Goal: Information Seeking & Learning: Learn about a topic

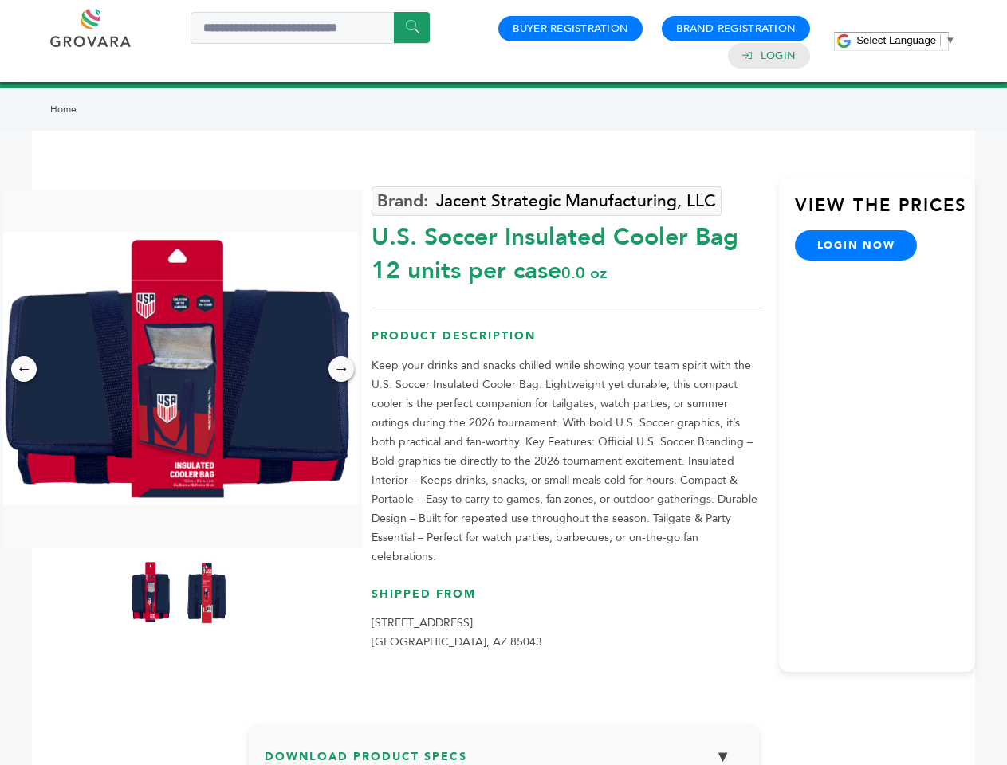
click at [905, 40] on span "Select Language" at bounding box center [896, 40] width 80 height 12
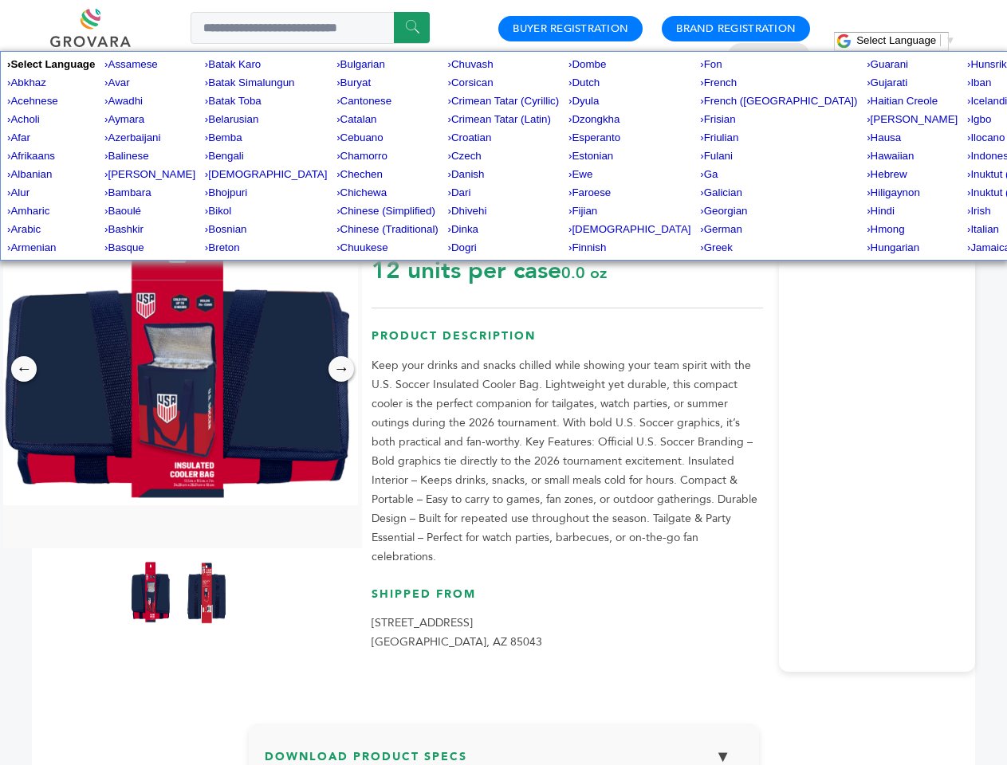
click at [179, 368] on img at bounding box center [178, 368] width 359 height 273
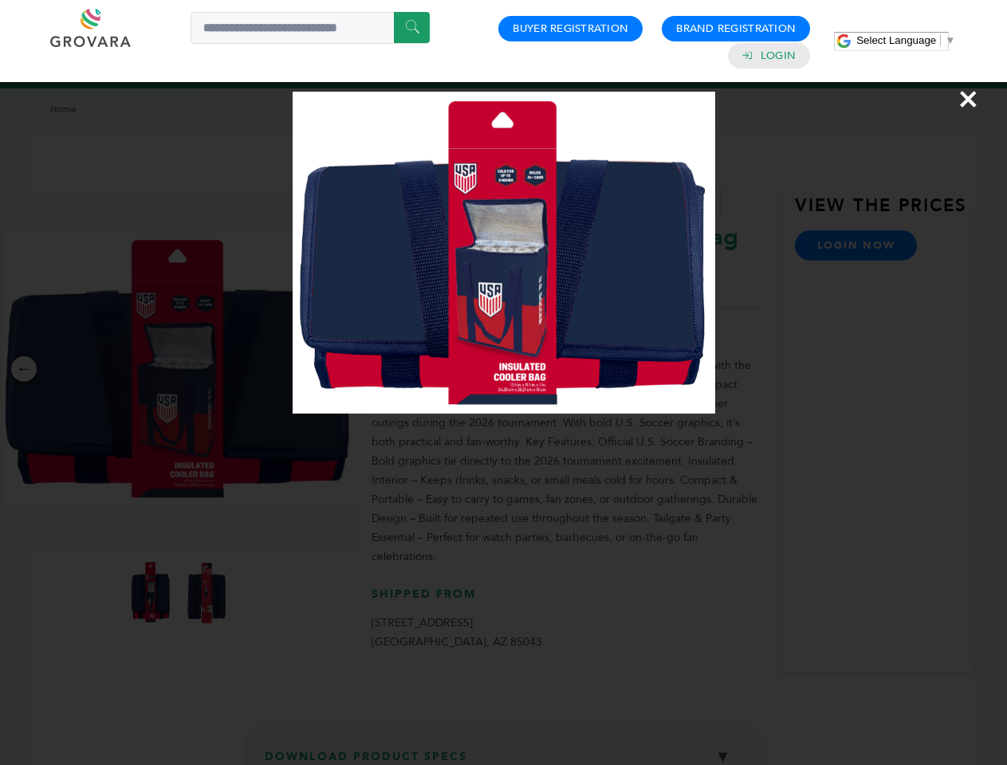
click at [24, 369] on div "×" at bounding box center [503, 382] width 1007 height 765
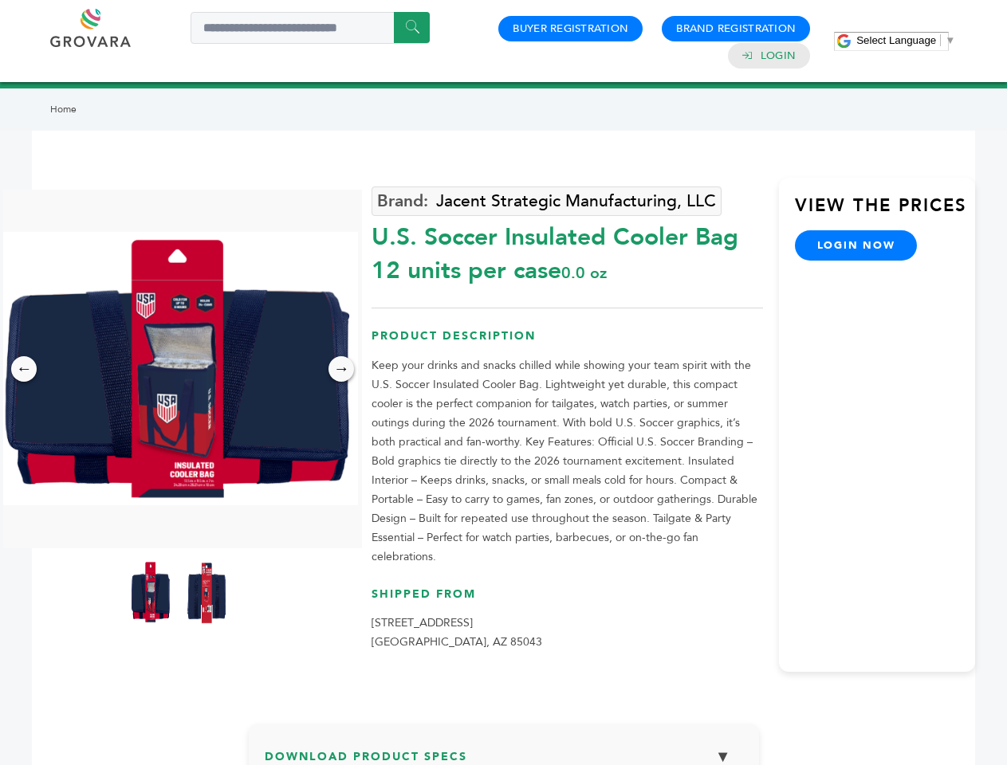
click at [341, 369] on div "→" at bounding box center [341, 369] width 26 height 26
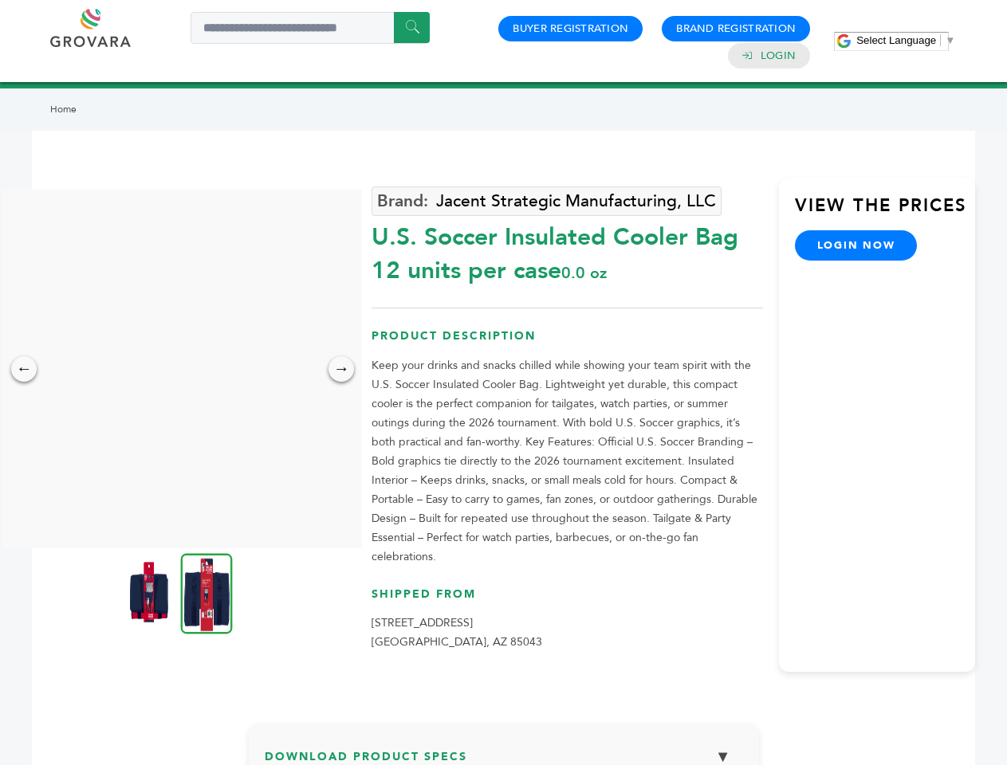
click at [151, 592] on img at bounding box center [149, 592] width 40 height 64
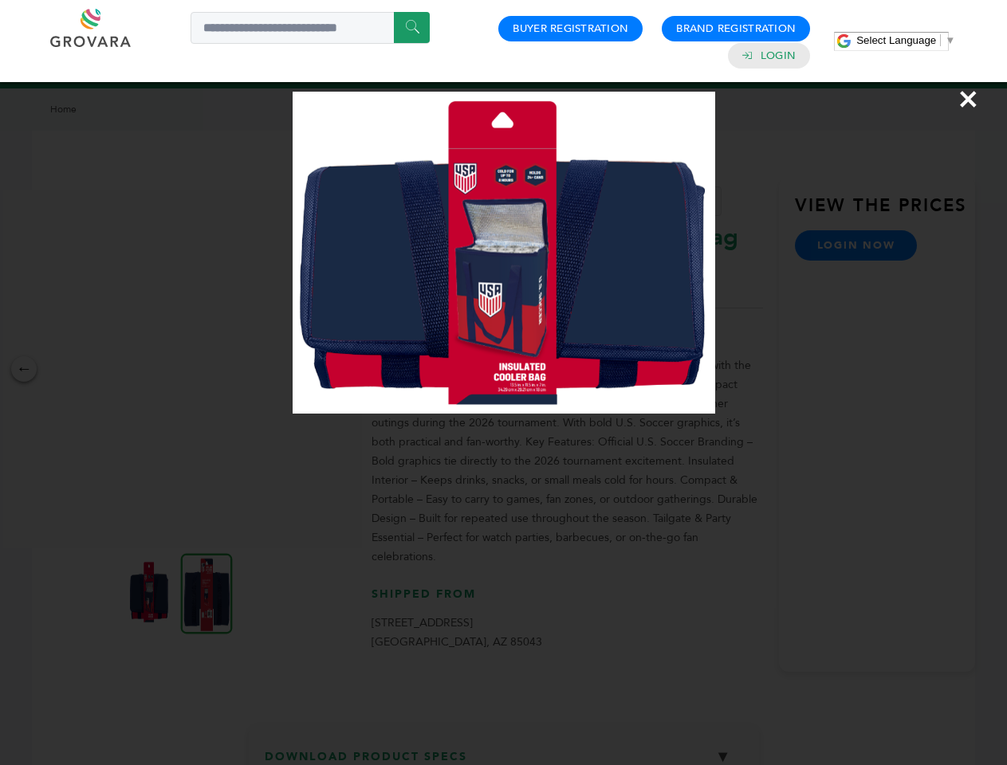
click at [206, 592] on div "×" at bounding box center [503, 382] width 1007 height 765
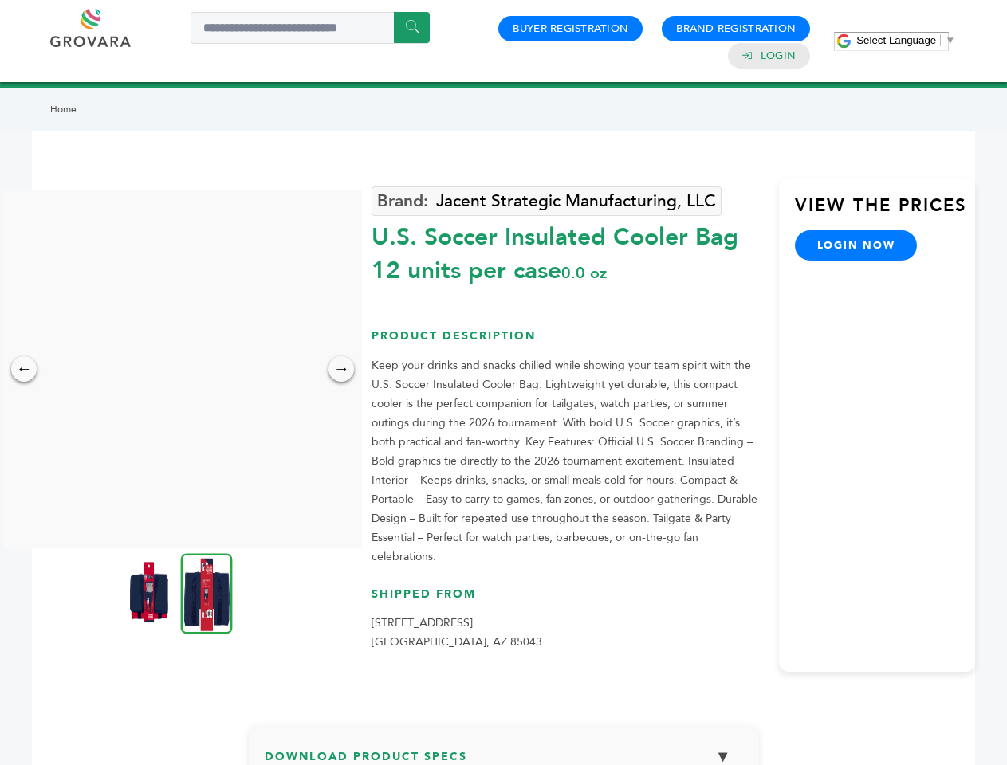
click at [504, 743] on h3 "Download Product Specs ▼" at bounding box center [504, 763] width 478 height 46
